Goal: Information Seeking & Learning: Find specific fact

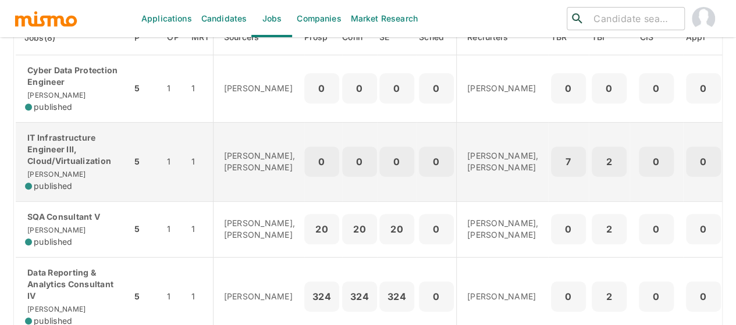
scroll to position [174, 0]
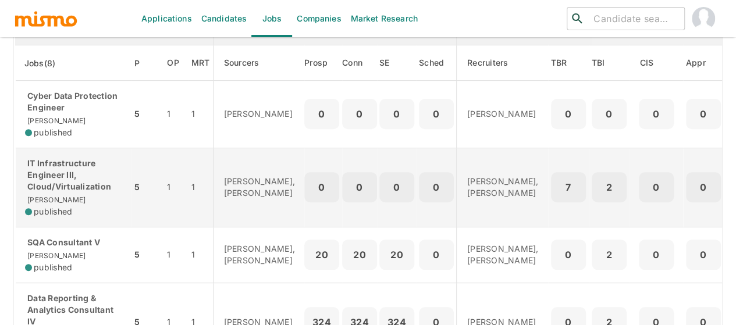
click at [62, 176] on p "IT Infrastructure Engineer III, Cloud/Virtualization" at bounding box center [73, 175] width 97 height 35
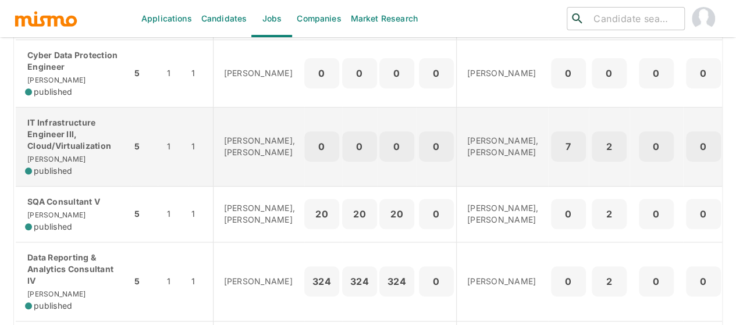
scroll to position [233, 0]
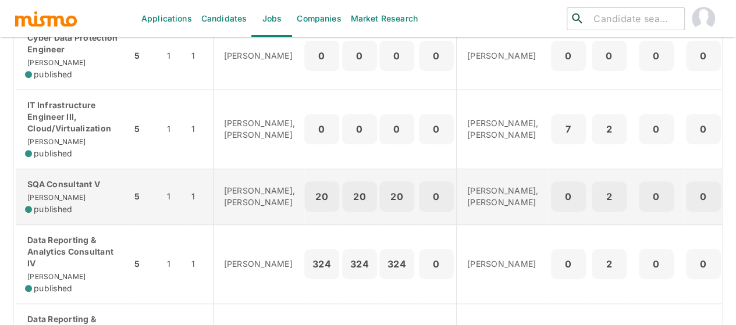
click at [52, 190] on p "SQA Consultant V" at bounding box center [73, 185] width 97 height 12
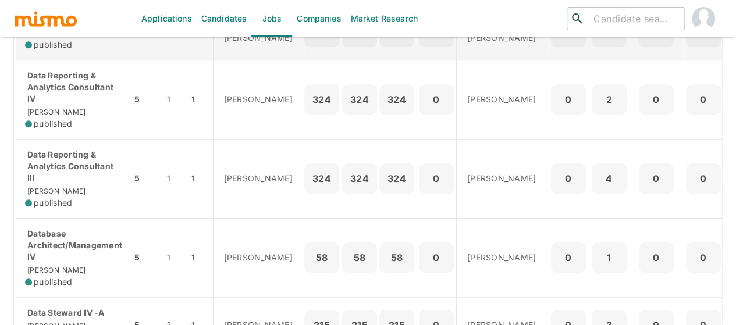
scroll to position [407, 0]
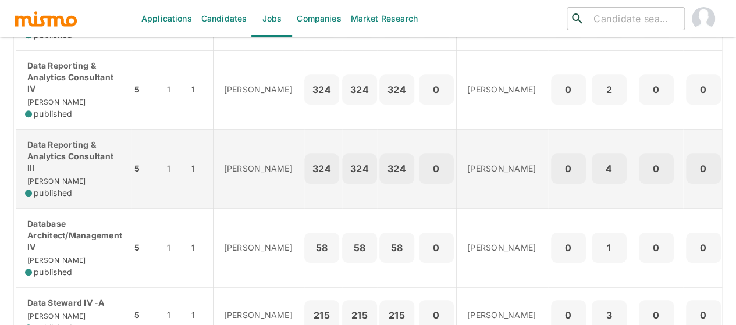
click at [76, 169] on p "Data Reporting & Analytics Consultant III" at bounding box center [73, 156] width 97 height 35
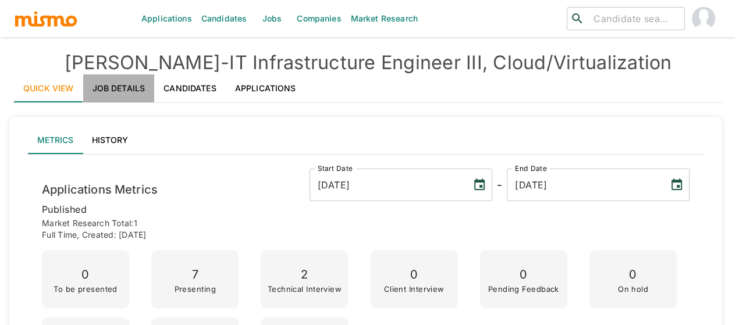
click at [123, 85] on link "Job Details" at bounding box center [119, 88] width 72 height 28
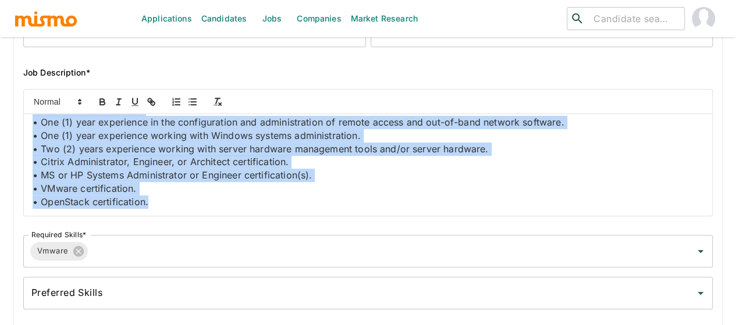
scroll to position [850, 0]
drag, startPoint x: 34, startPoint y: 124, endPoint x: 382, endPoint y: 219, distance: 360.3
click at [382, 219] on div "Job Outside URL IT Infrastructure Engineer III, Cloud/Virtualization Job Outsid…" at bounding box center [363, 97] width 698 height 434
copy div "Job Summary This position is responsible for design and development of cloud in…"
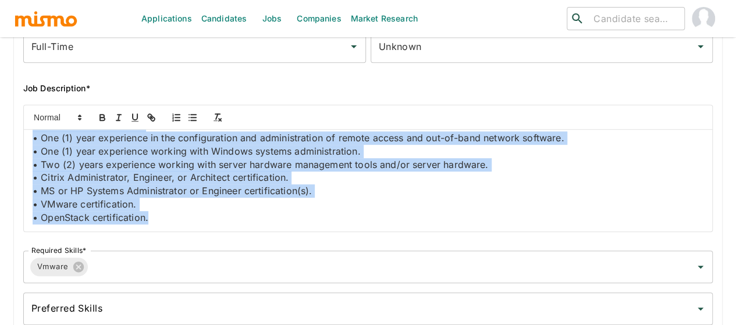
scroll to position [0, 0]
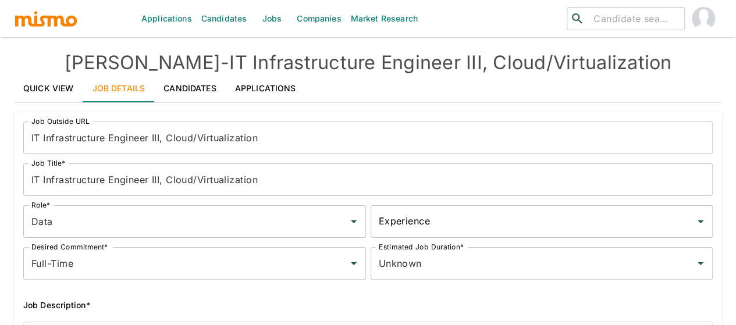
click at [34, 88] on link "Quick View" at bounding box center [48, 88] width 69 height 28
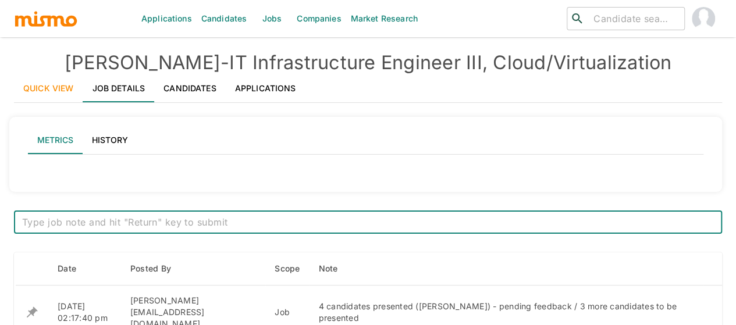
type input "Active statuses"
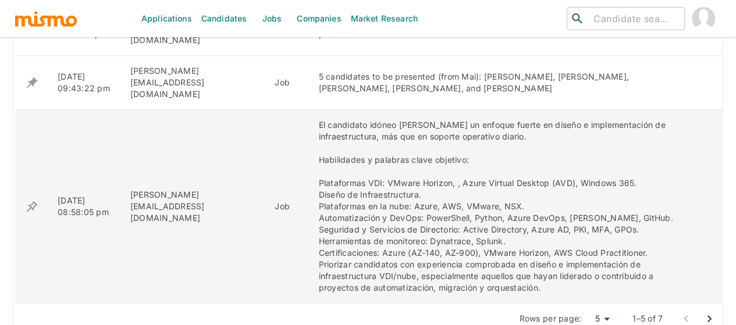
scroll to position [768, 0]
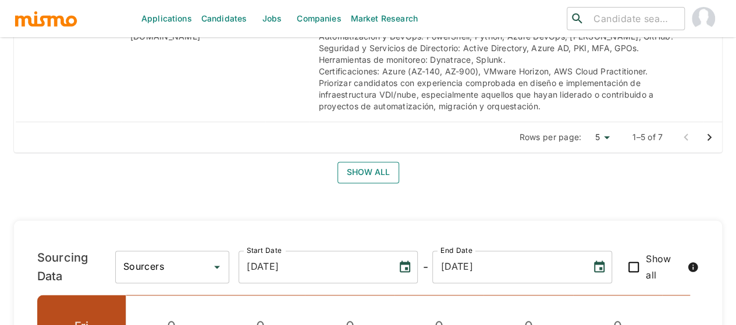
click at [372, 162] on button "Show all" at bounding box center [368, 173] width 62 height 22
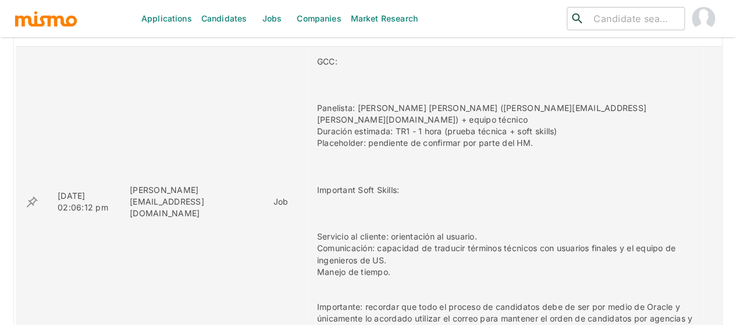
scroll to position [942, 0]
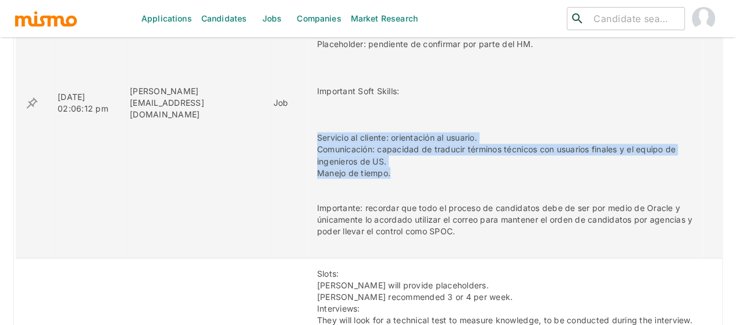
drag, startPoint x: 361, startPoint y: 137, endPoint x: 277, endPoint y: 98, distance: 92.6
click at [308, 98] on td "GCC: Panelista: Carlos Rivera Quesada (Carlos.E.Rivera@kp.org) + equipo técnico…" at bounding box center [505, 103] width 395 height 310
copy div "Servicio al cliente: orientación al usuario. Comunicación: capacidad de traduci…"
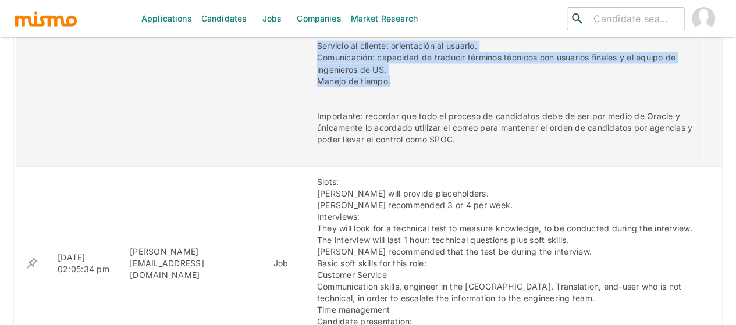
scroll to position [1058, 0]
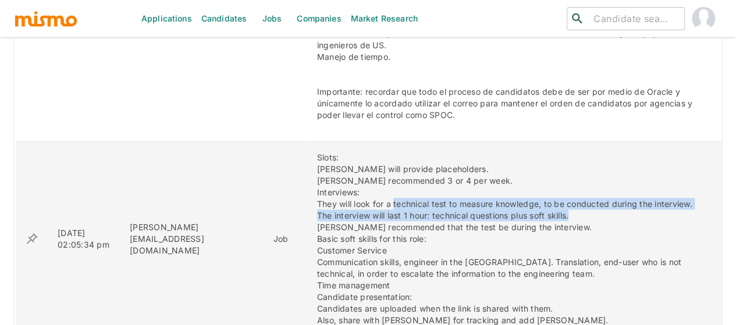
drag, startPoint x: 361, startPoint y: 167, endPoint x: 653, endPoint y: 174, distance: 292.0
click at [653, 174] on div "Slots: Carlos Rivera will provide placeholders. Paola recommended 3 or 4 per we…" at bounding box center [505, 238] width 377 height 174
copy div "technical test to measure knowledge, to be conducted during the interview. The …"
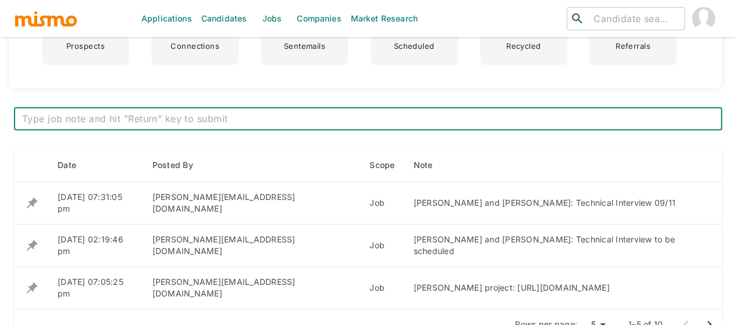
scroll to position [582, 0]
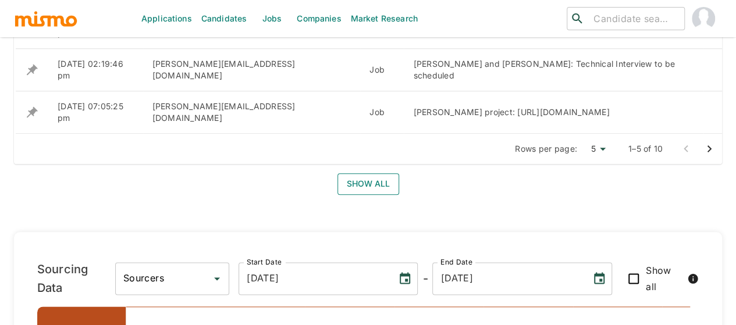
click at [359, 184] on button "Show all" at bounding box center [368, 184] width 62 height 22
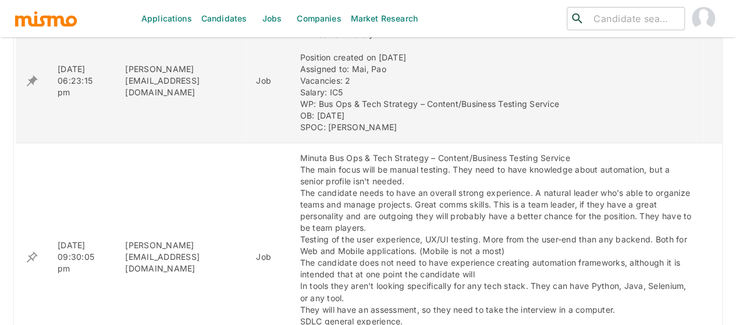
scroll to position [756, 0]
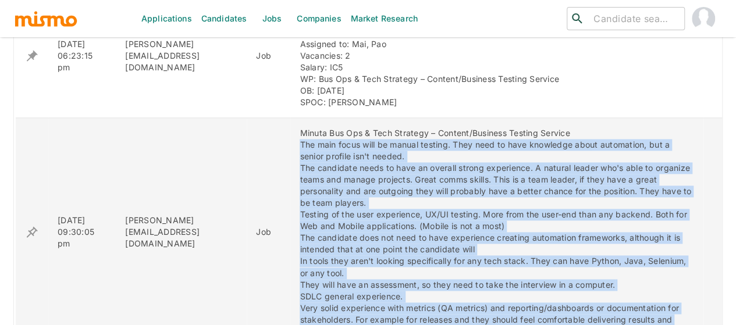
drag, startPoint x: 273, startPoint y: 107, endPoint x: 415, endPoint y: 283, distance: 226.3
click at [415, 283] on div "Minuta Bus Ops & Tech Strategy – Content/Business Testing Service The main focu…" at bounding box center [497, 231] width 394 height 209
copy div "The main focus will be manual testing. They need to have knowledge about automa…"
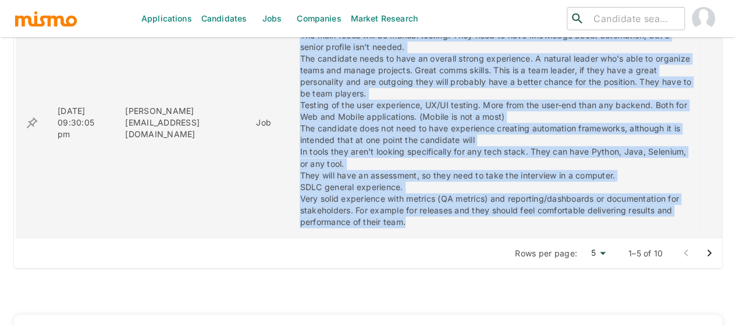
scroll to position [872, 0]
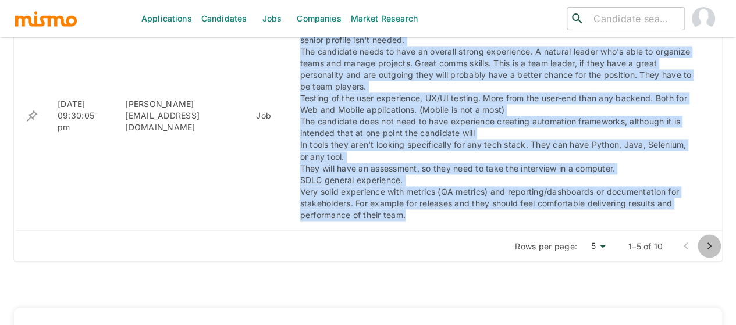
click at [708, 242] on icon "Go to next page" at bounding box center [709, 245] width 4 height 7
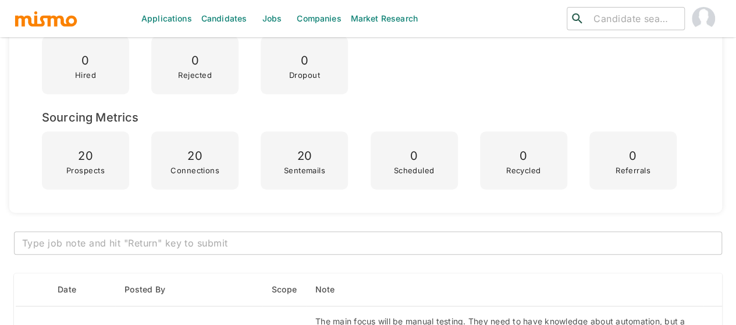
scroll to position [0, 0]
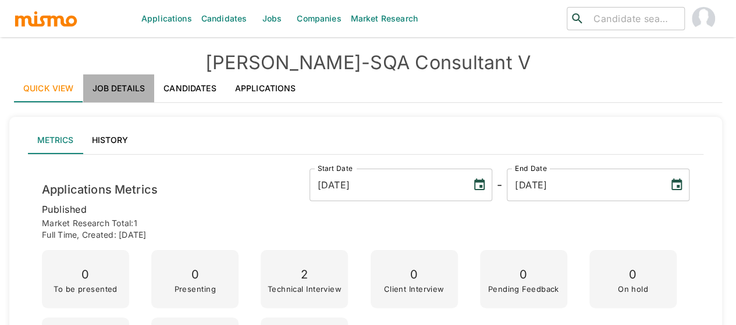
click at [123, 89] on link "Job Details" at bounding box center [119, 88] width 72 height 28
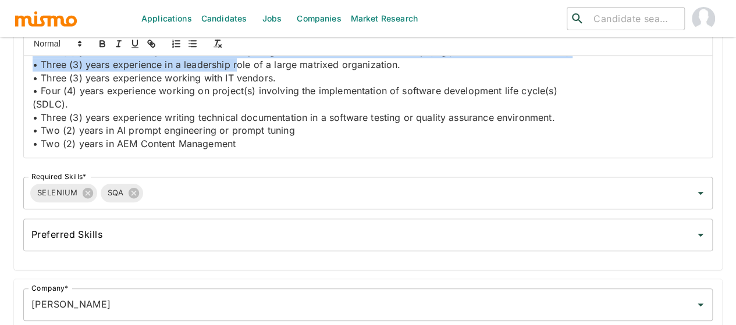
scroll to position [1154, 0]
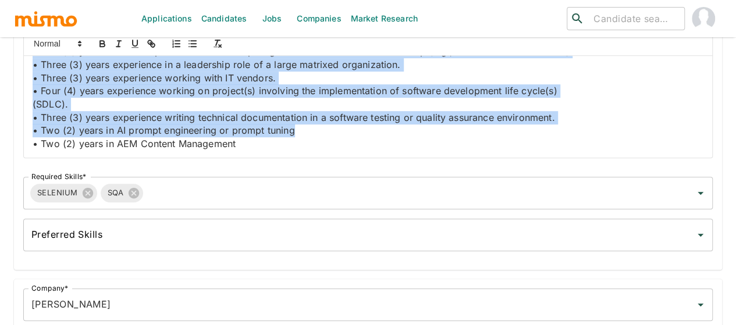
drag, startPoint x: 30, startPoint y: 109, endPoint x: 295, endPoint y: 128, distance: 265.3
click at [295, 128] on div "Job Summary This senior-level role leads quality assurance efforts across consu…" at bounding box center [368, 107] width 688 height 102
copy div "Essential Responsibilities Testing Strategy & Oversight • Define testing scope …"
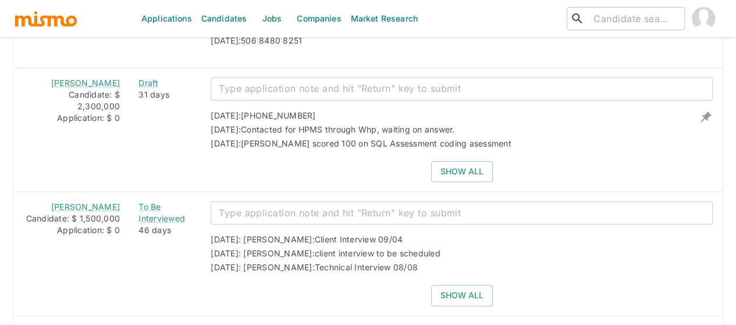
scroll to position [2698, 0]
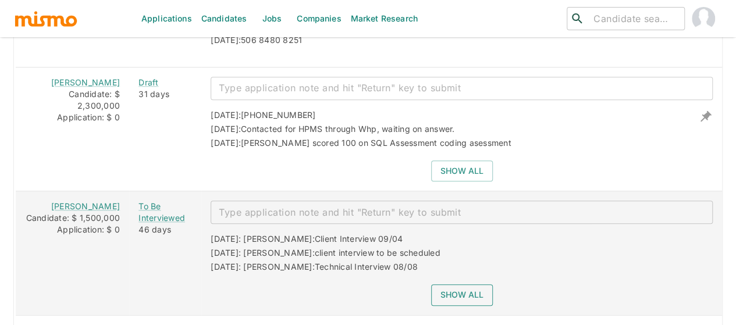
click at [448, 284] on button "Show all" at bounding box center [462, 295] width 62 height 22
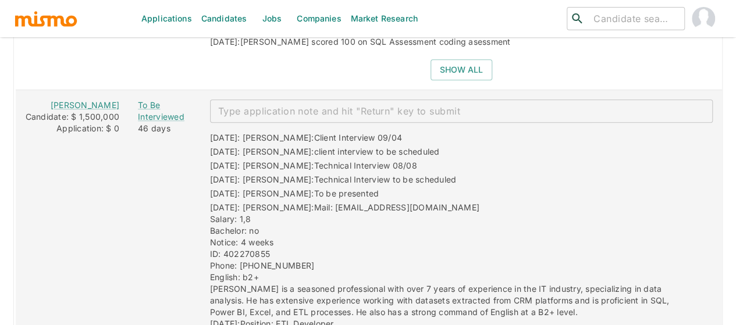
scroll to position [2814, 0]
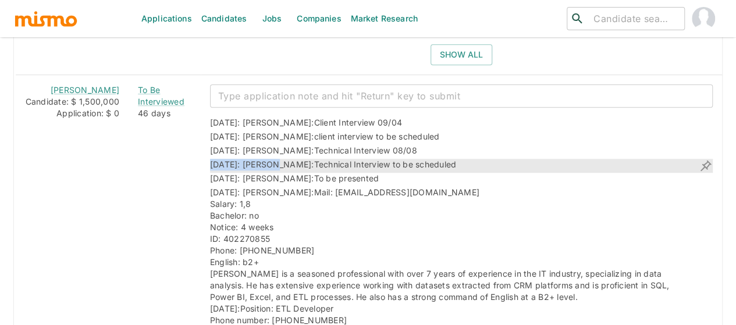
drag, startPoint x: 385, startPoint y: 118, endPoint x: 262, endPoint y: 127, distance: 123.6
click at [262, 127] on div "[DATE]: [PERSON_NAME]: Client Interview 09/04 [DATE]: [PERSON_NAME]: client int…" at bounding box center [457, 310] width 512 height 405
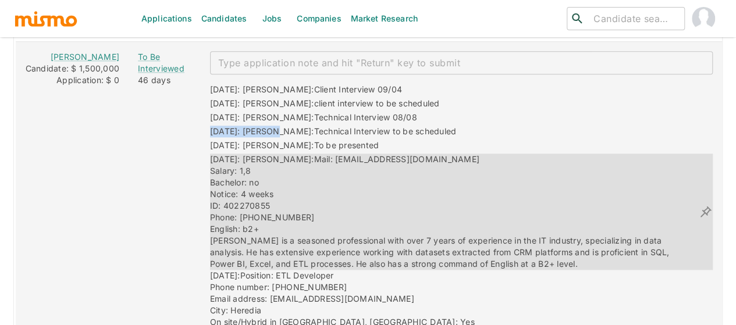
scroll to position [2872, 0]
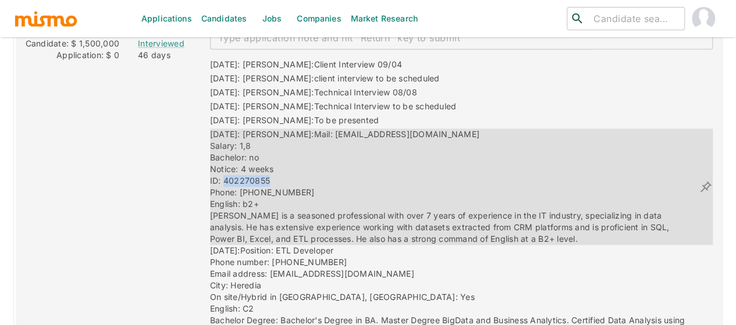
drag, startPoint x: 255, startPoint y: 146, endPoint x: 211, endPoint y: 142, distance: 44.4
click at [211, 142] on span "Mail: [EMAIL_ADDRESS][DOMAIN_NAME] Salary: 1,8 Bachelor: no Notice: 4 weeks ID:…" at bounding box center [441, 186] width 462 height 115
copy span "402270855"
drag, startPoint x: 398, startPoint y: 99, endPoint x: 300, endPoint y: 102, distance: 98.3
click at [300, 129] on div "[DATE]: [PERSON_NAME]: Mail: [EMAIL_ADDRESS][DOMAIN_NAME] Salary: 1,8 Bachelor:…" at bounding box center [454, 187] width 489 height 116
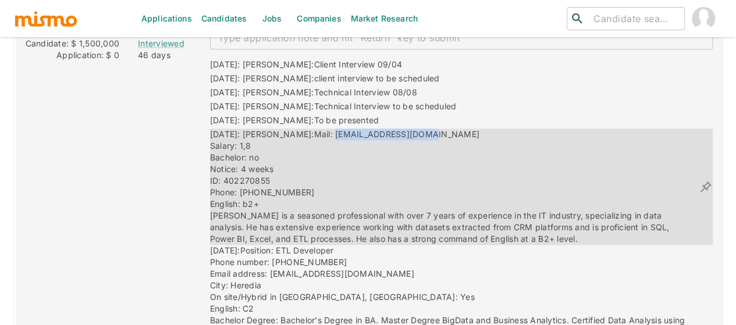
copy span "[EMAIL_ADDRESS][DOMAIN_NAME]"
drag, startPoint x: 270, startPoint y: 160, endPoint x: 226, endPoint y: 156, distance: 43.8
click at [226, 156] on div "[DATE]: [PERSON_NAME]: Mail: [EMAIL_ADDRESS][DOMAIN_NAME] Salary: 1,8 Bachelor:…" at bounding box center [454, 187] width 489 height 116
copy span "83908237"
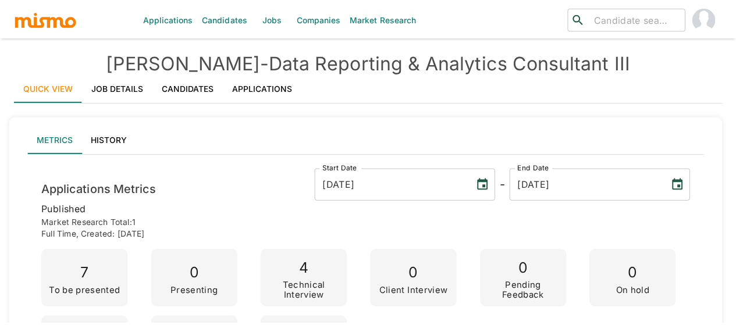
scroll to position [28, 0]
